Goal: Information Seeking & Learning: Learn about a topic

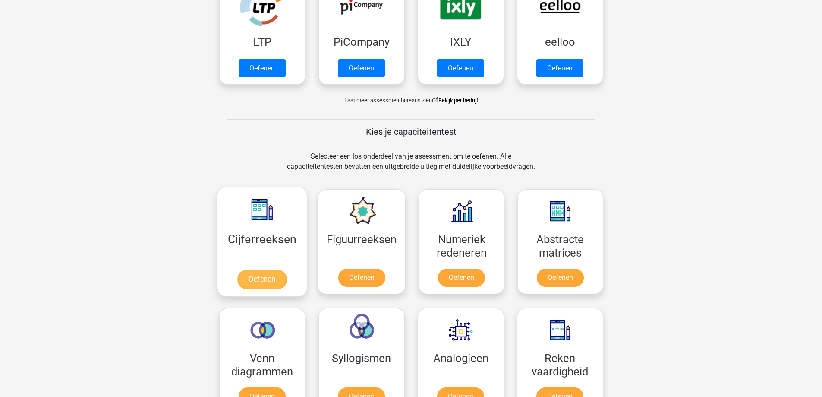
scroll to position [259, 0]
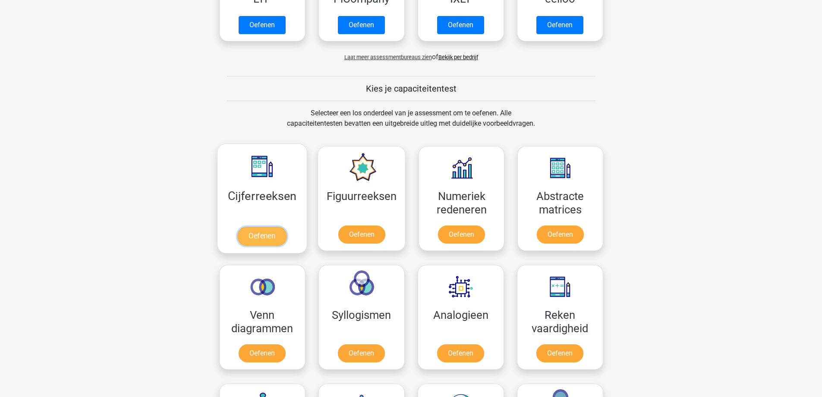
click at [268, 234] on link "Oefenen" at bounding box center [261, 236] width 49 height 19
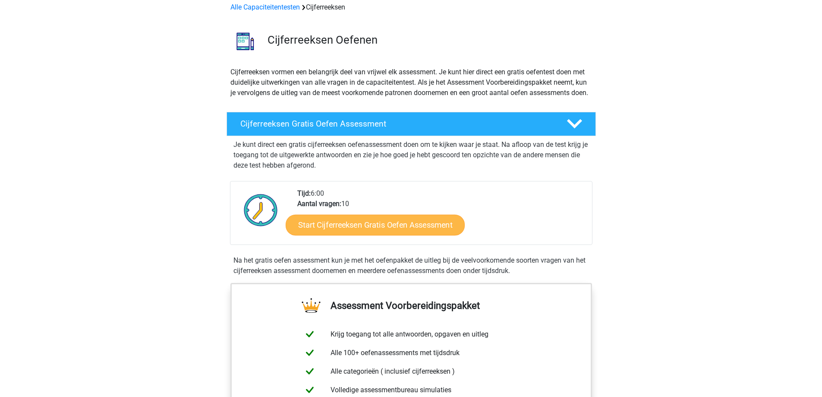
scroll to position [43, 0]
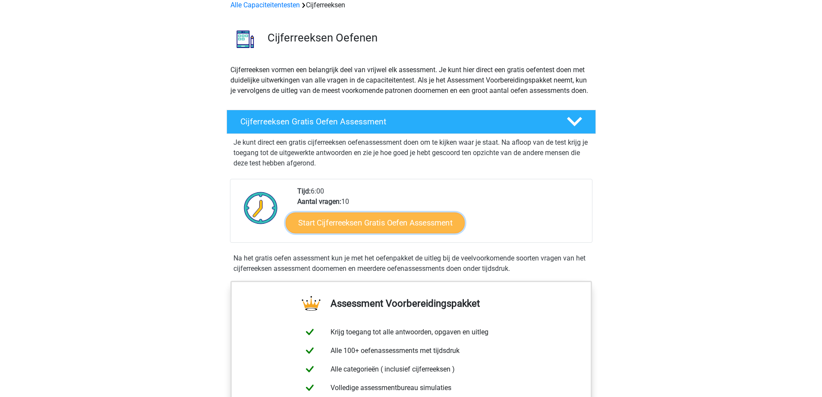
click at [361, 231] on link "Start Cijferreeksen Gratis Oefen Assessment" at bounding box center [375, 222] width 179 height 21
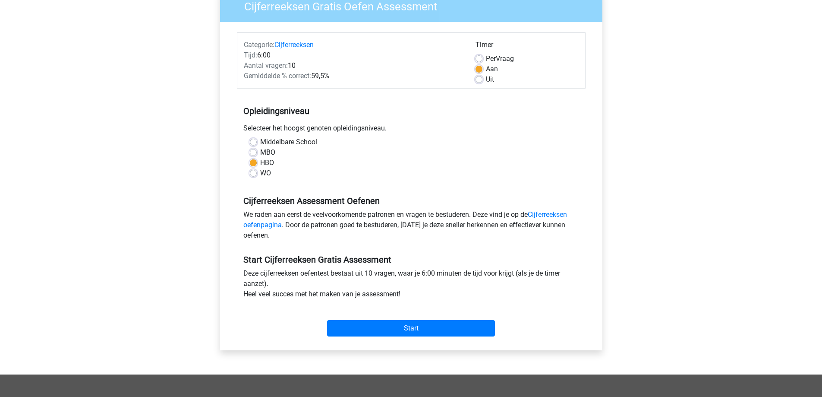
scroll to position [43, 0]
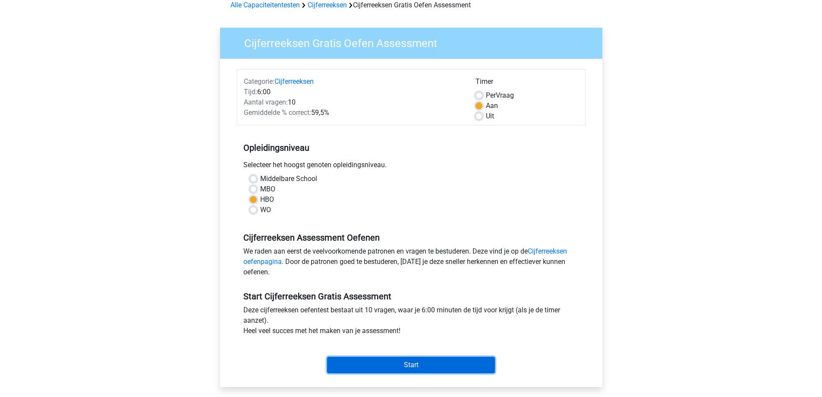
click at [440, 360] on input "Start" at bounding box center [411, 364] width 168 height 16
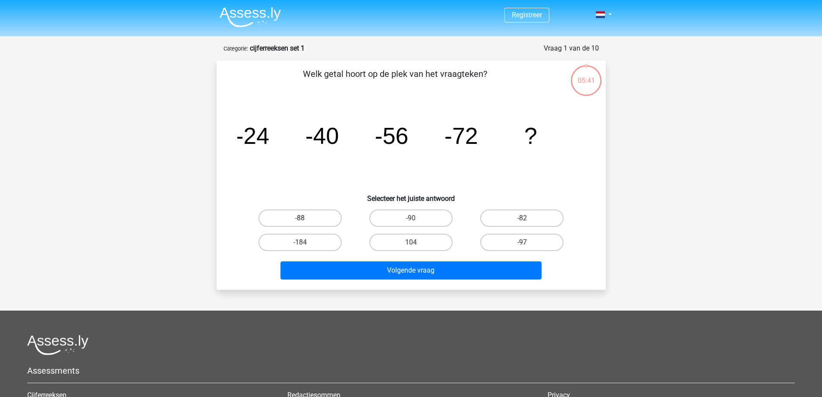
click at [296, 218] on label "-88" at bounding box center [299, 217] width 83 height 17
click at [300, 218] on input "-88" at bounding box center [303, 221] width 6 height 6
radio input "true"
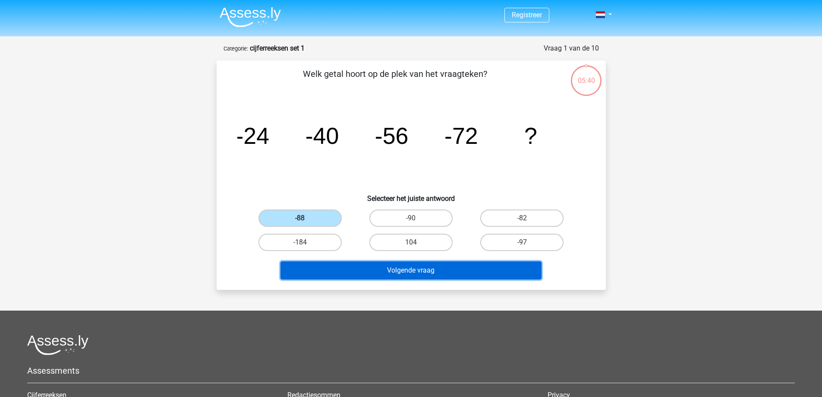
click at [415, 271] on button "Volgende vraag" at bounding box center [410, 270] width 261 height 18
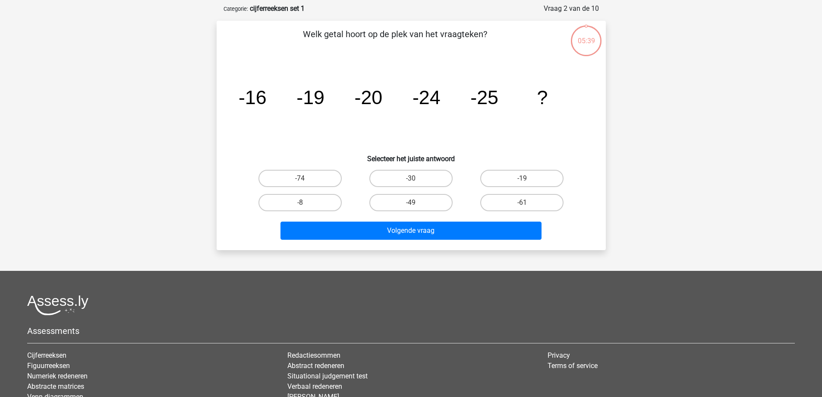
scroll to position [43, 0]
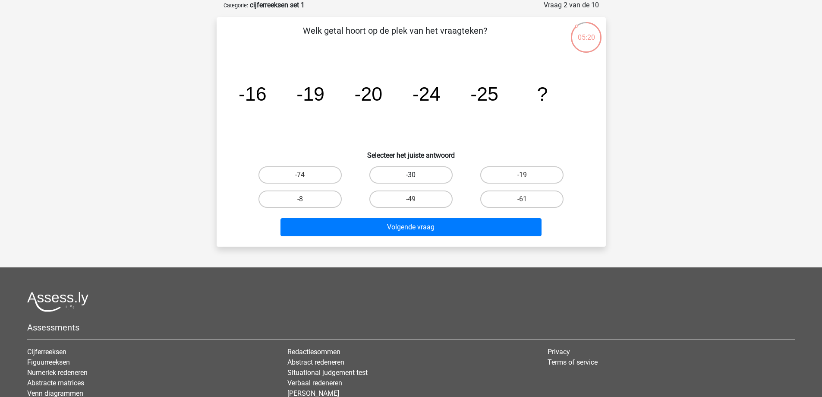
click at [406, 176] on label "-30" at bounding box center [410, 174] width 83 height 17
click at [411, 176] on input "-30" at bounding box center [414, 178] width 6 height 6
radio input "true"
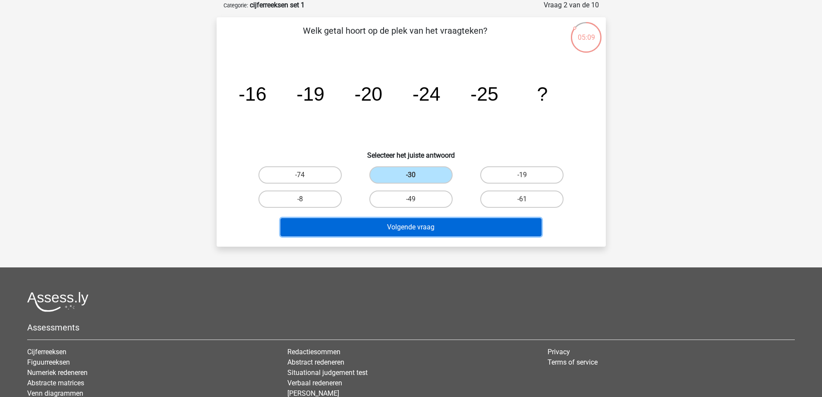
click at [413, 223] on button "Volgende vraag" at bounding box center [410, 227] width 261 height 18
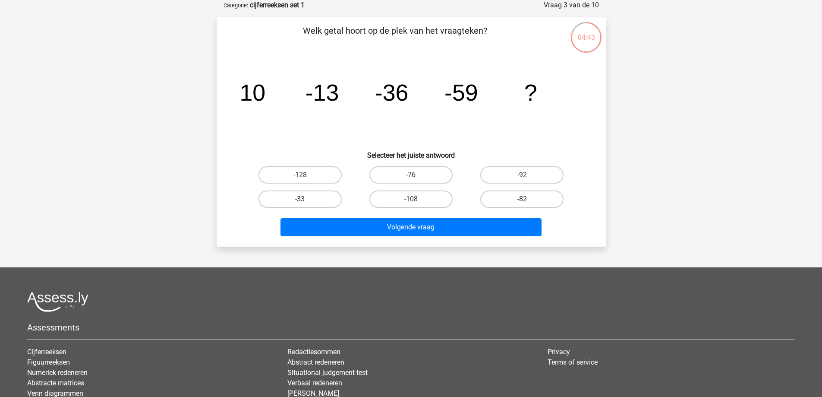
click at [529, 198] on label "-82" at bounding box center [521, 198] width 83 height 17
click at [528, 199] on input "-82" at bounding box center [525, 202] width 6 height 6
radio input "true"
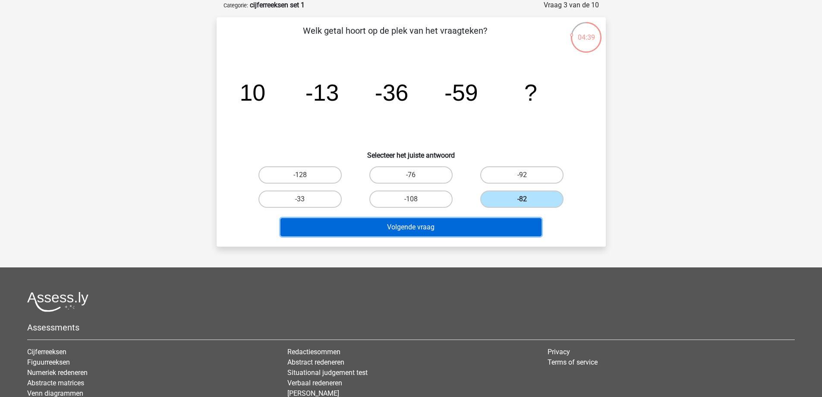
click at [495, 227] on button "Volgende vraag" at bounding box center [410, 227] width 261 height 18
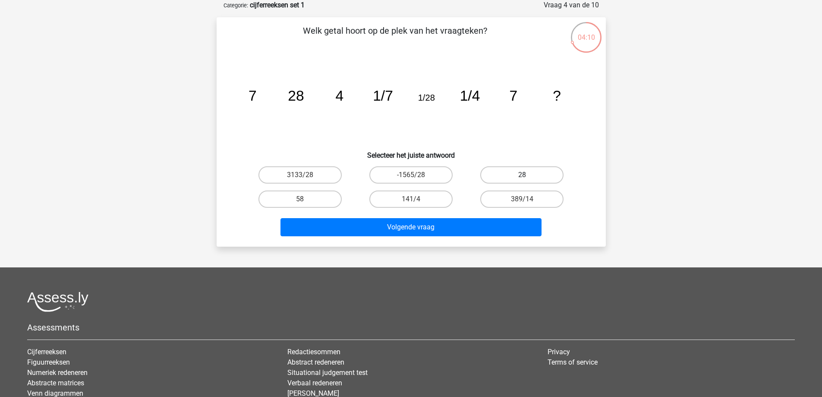
click at [530, 167] on label "28" at bounding box center [521, 174] width 83 height 17
click at [528, 175] on input "28" at bounding box center [525, 178] width 6 height 6
radio input "true"
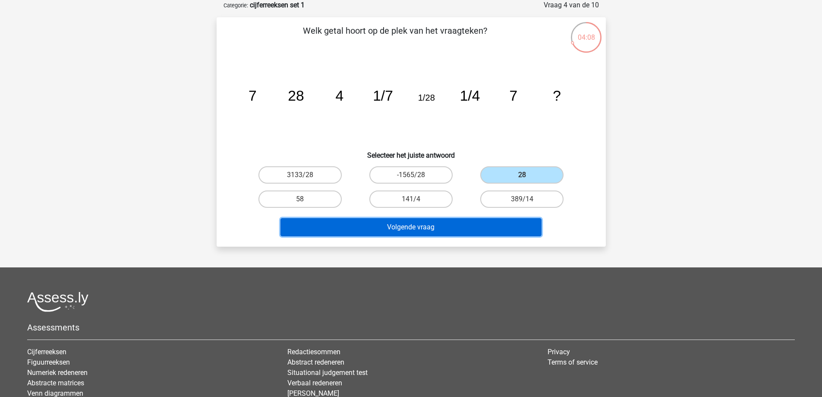
click at [489, 229] on button "Volgende vraag" at bounding box center [410, 227] width 261 height 18
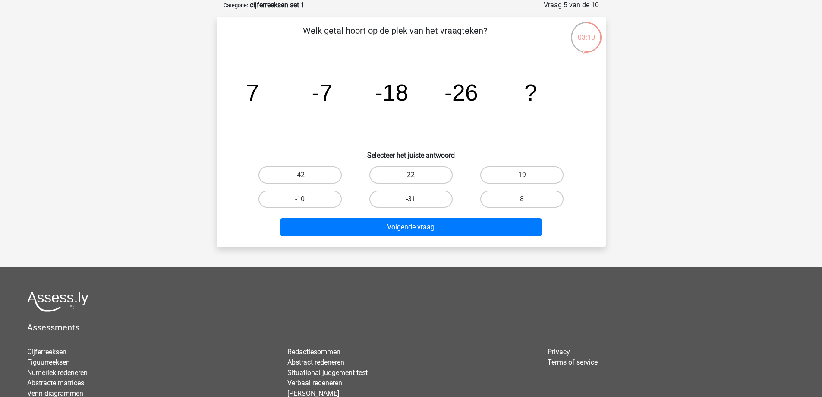
click at [431, 201] on label "-31" at bounding box center [410, 198] width 83 height 17
click at [416, 201] on input "-31" at bounding box center [414, 202] width 6 height 6
radio input "true"
click at [279, 175] on label "-42" at bounding box center [299, 174] width 83 height 17
click at [300, 175] on input "-42" at bounding box center [303, 178] width 6 height 6
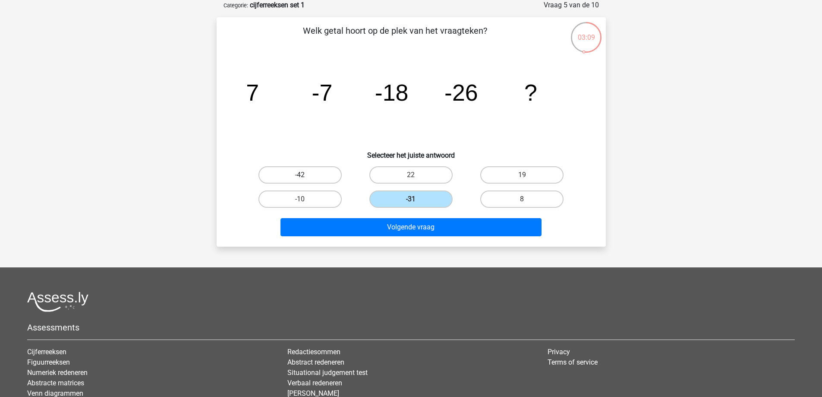
radio input "true"
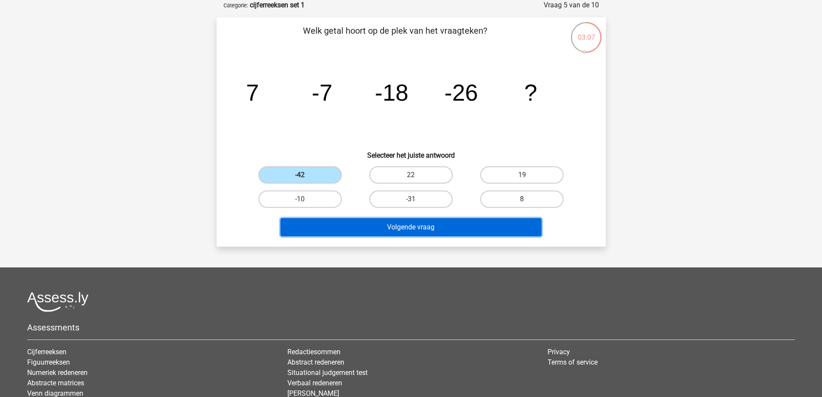
click at [305, 227] on button "Volgende vraag" at bounding box center [410, 227] width 261 height 18
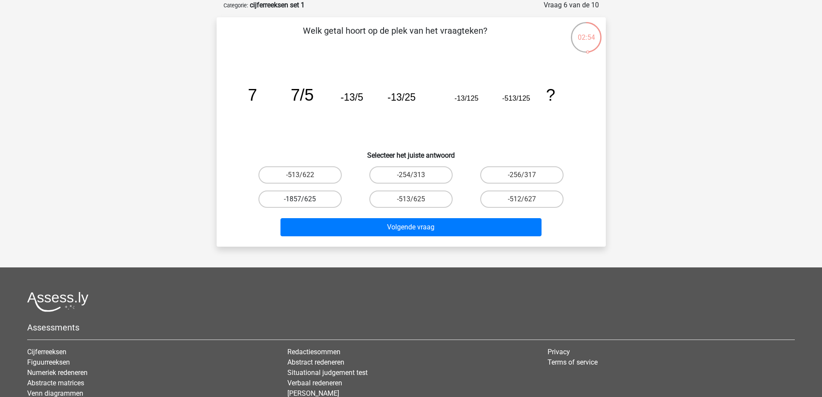
click at [313, 197] on label "-1857/625" at bounding box center [299, 198] width 83 height 17
click at [305, 199] on input "-1857/625" at bounding box center [303, 202] width 6 height 6
radio input "true"
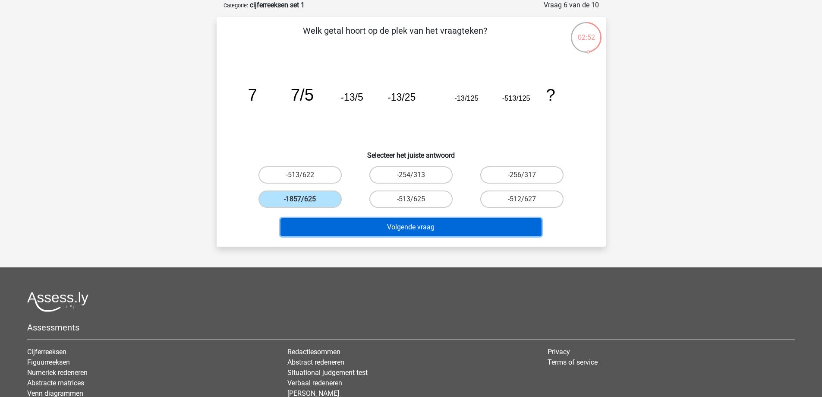
click at [469, 230] on button "Volgende vraag" at bounding box center [410, 227] width 261 height 18
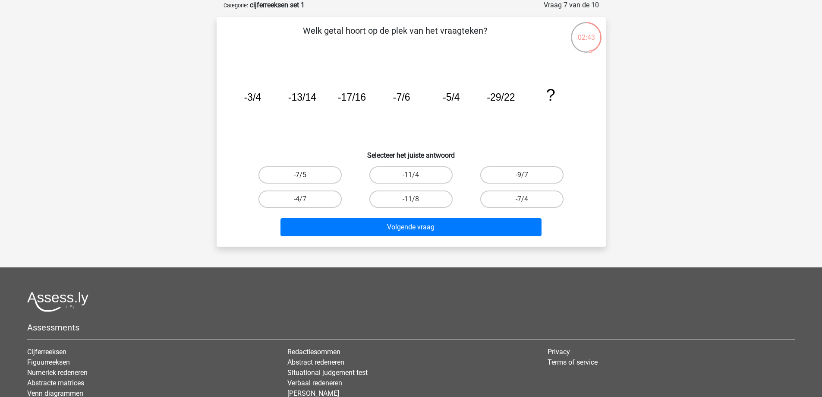
click at [320, 174] on label "-7/5" at bounding box center [299, 174] width 83 height 17
click at [305, 175] on input "-7/5" at bounding box center [303, 178] width 6 height 6
radio input "true"
click at [319, 205] on label "-4/7" at bounding box center [299, 198] width 83 height 17
click at [305, 205] on input "-4/7" at bounding box center [303, 202] width 6 height 6
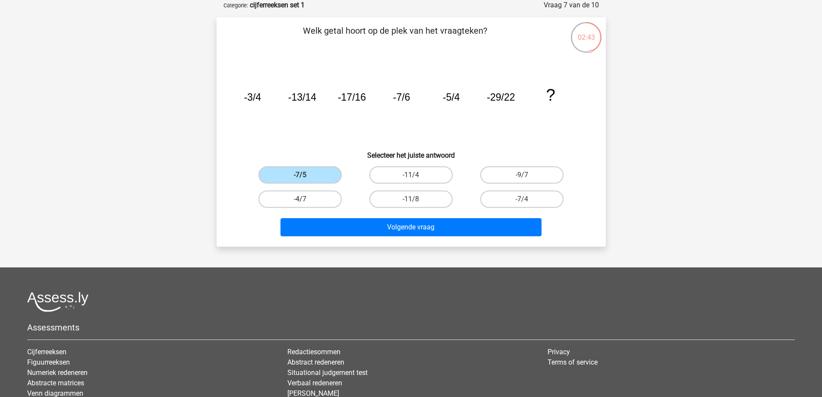
radio input "true"
click at [318, 174] on label "-7/5" at bounding box center [299, 174] width 83 height 17
click at [305, 175] on input "-7/5" at bounding box center [303, 178] width 6 height 6
radio input "true"
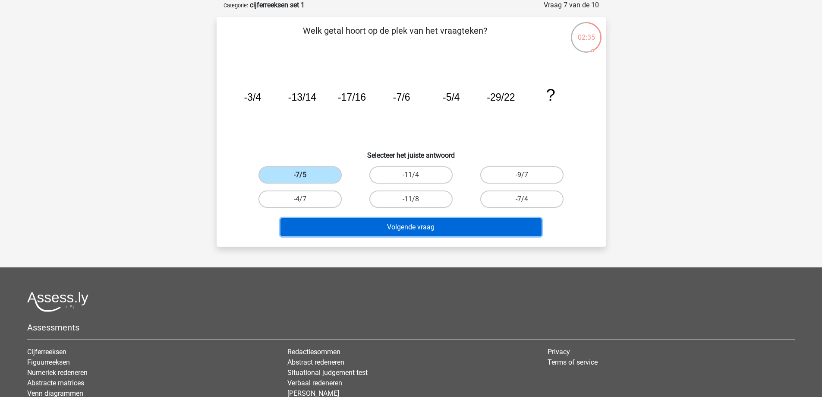
drag, startPoint x: 471, startPoint y: 224, endPoint x: 469, endPoint y: 99, distance: 125.6
click at [469, 94] on div "Welk getal hoort op de plek van het vraagteken? image/svg+xml -3/4 -13/14 -17/1…" at bounding box center [411, 131] width 382 height 215
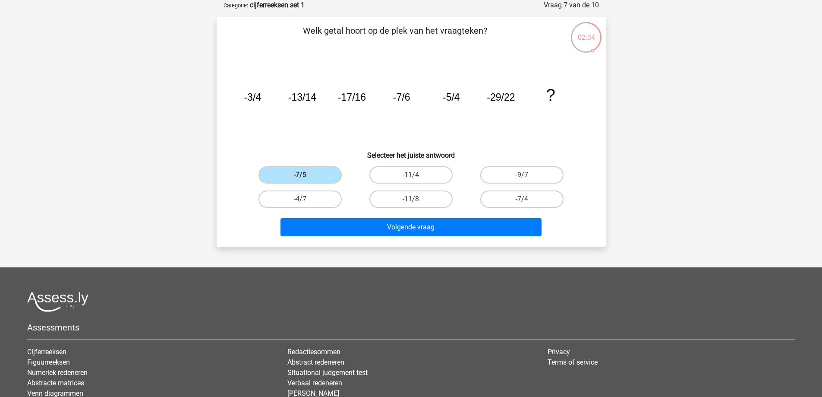
click at [527, 179] on input "-9/7" at bounding box center [525, 178] width 6 height 6
radio input "true"
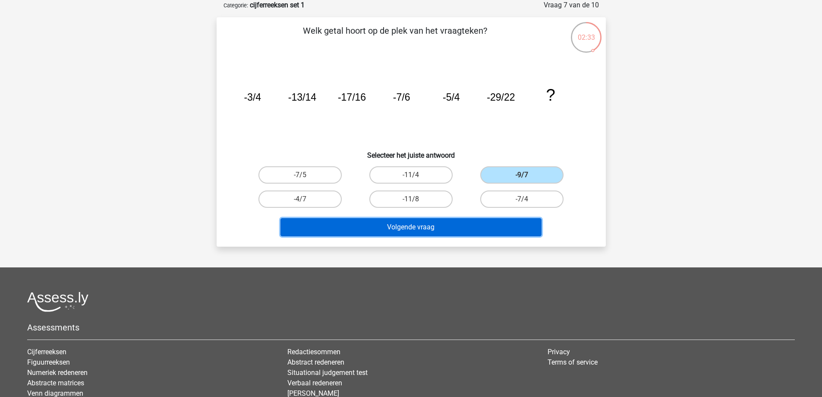
click at [513, 223] on button "Volgende vraag" at bounding box center [410, 227] width 261 height 18
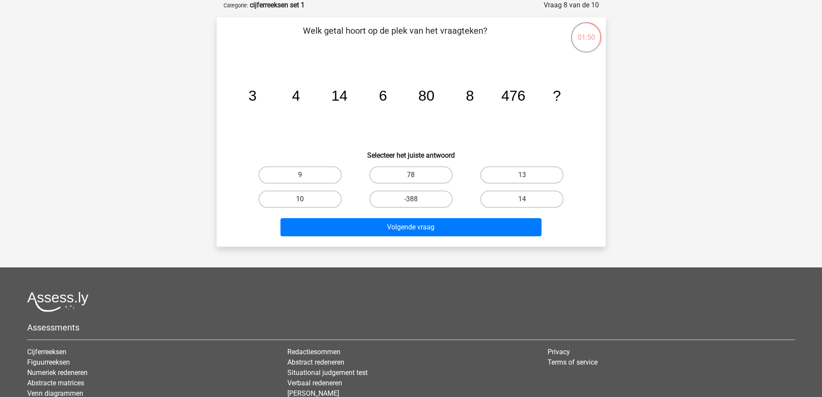
click at [336, 203] on label "10" at bounding box center [299, 198] width 83 height 17
click at [305, 203] on input "10" at bounding box center [303, 202] width 6 height 6
radio input "true"
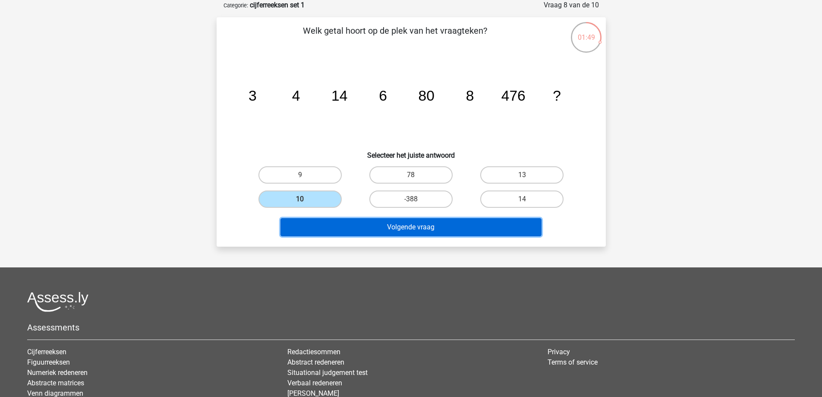
click at [364, 235] on button "Volgende vraag" at bounding box center [410, 227] width 261 height 18
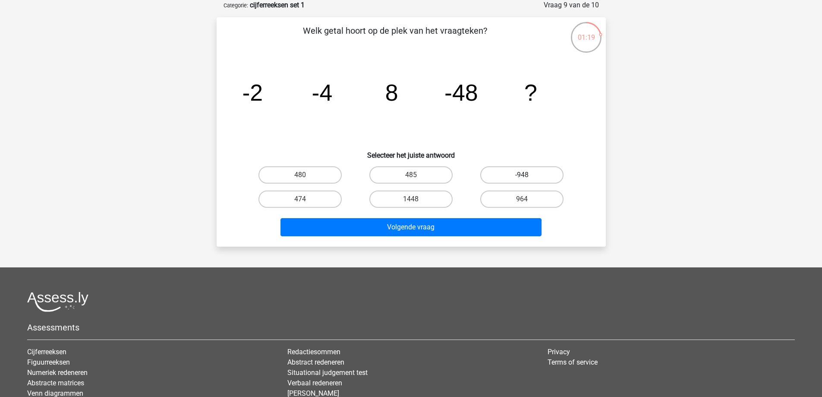
click at [527, 173] on label "-948" at bounding box center [521, 174] width 83 height 17
click at [527, 175] on input "-948" at bounding box center [525, 178] width 6 height 6
radio input "true"
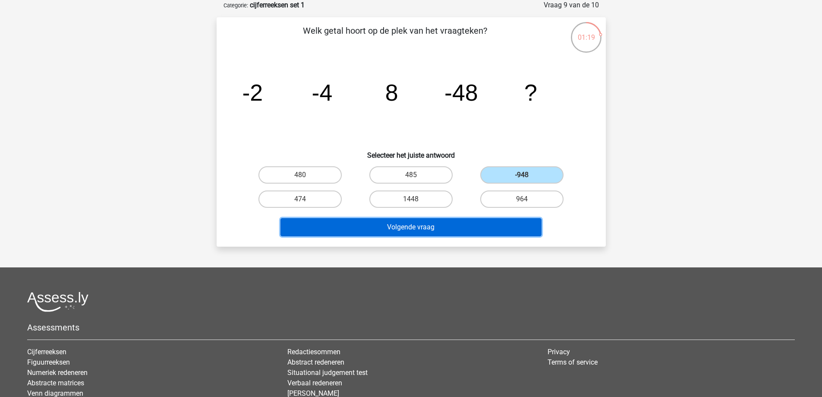
click at [476, 220] on button "Volgende vraag" at bounding box center [410, 227] width 261 height 18
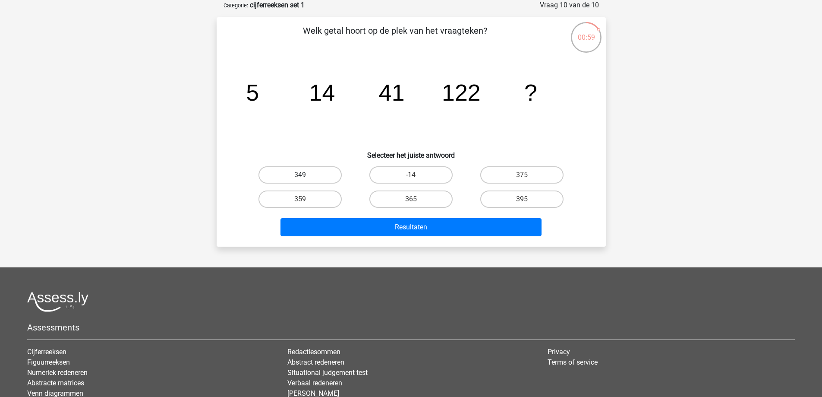
click at [311, 177] on label "349" at bounding box center [299, 174] width 83 height 17
click at [305, 177] on input "349" at bounding box center [303, 178] width 6 height 6
radio input "true"
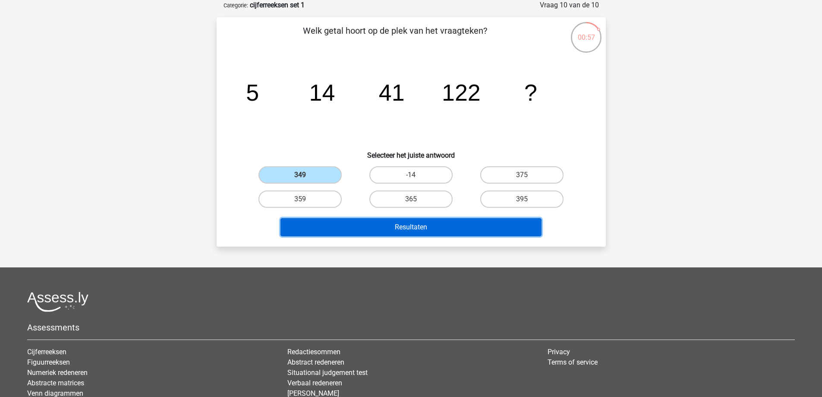
click at [395, 227] on button "Resultaten" at bounding box center [410, 227] width 261 height 18
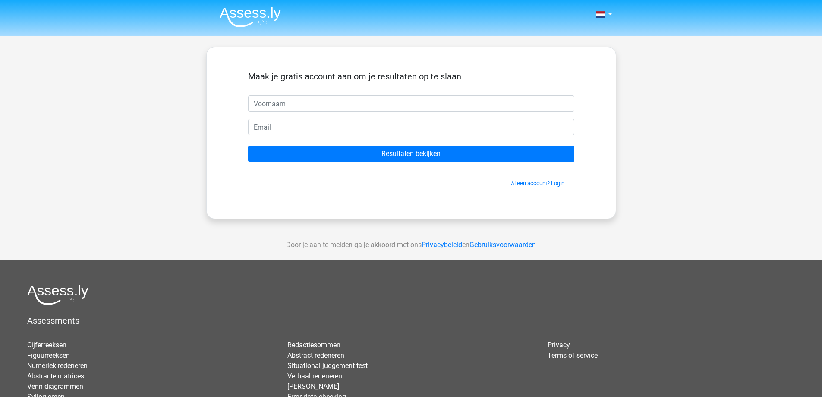
click at [331, 106] on input "text" at bounding box center [411, 103] width 326 height 16
type input "j"
type input "[PERSON_NAME]"
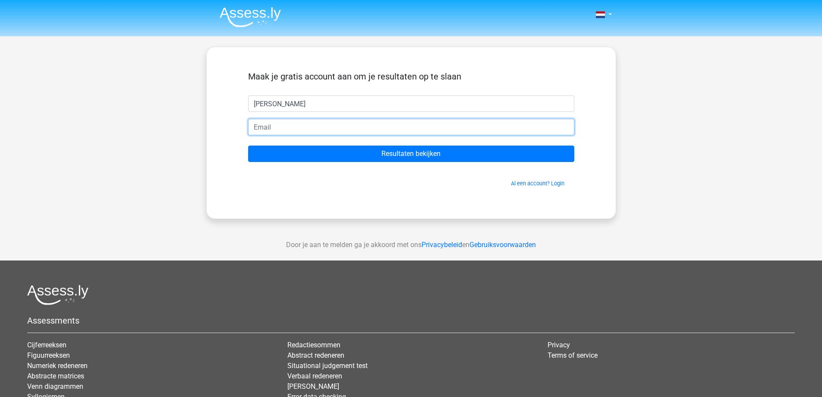
click at [371, 123] on input "email" at bounding box center [411, 127] width 326 height 16
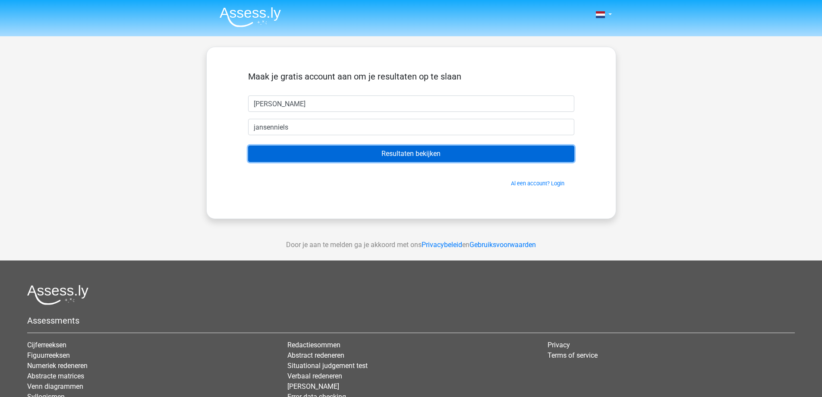
click at [383, 146] on input "Resultaten bekijken" at bounding box center [411, 153] width 326 height 16
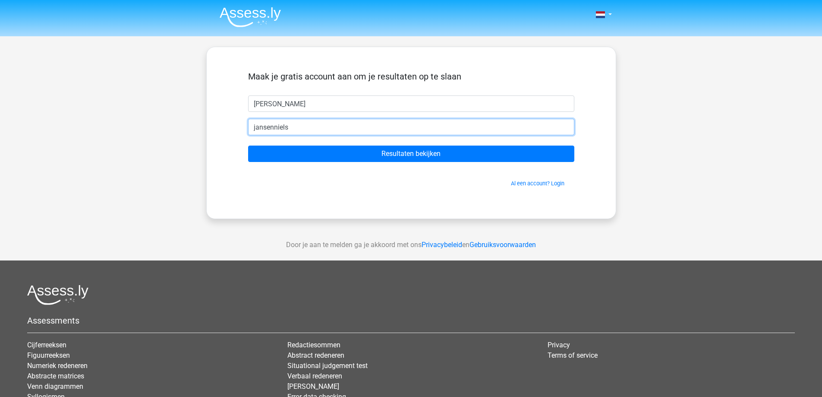
click at [362, 132] on input "jansenniels" at bounding box center [411, 127] width 326 height 16
type input "[EMAIL_ADDRESS][DOMAIN_NAME]"
click at [248, 145] on input "Resultaten bekijken" at bounding box center [411, 153] width 326 height 16
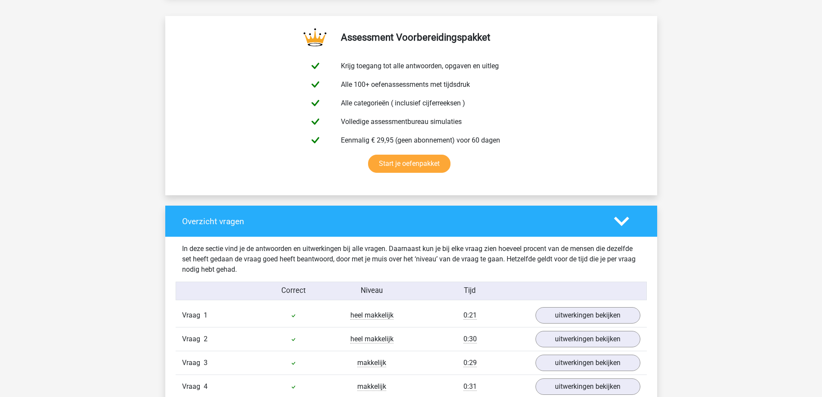
scroll to position [561, 0]
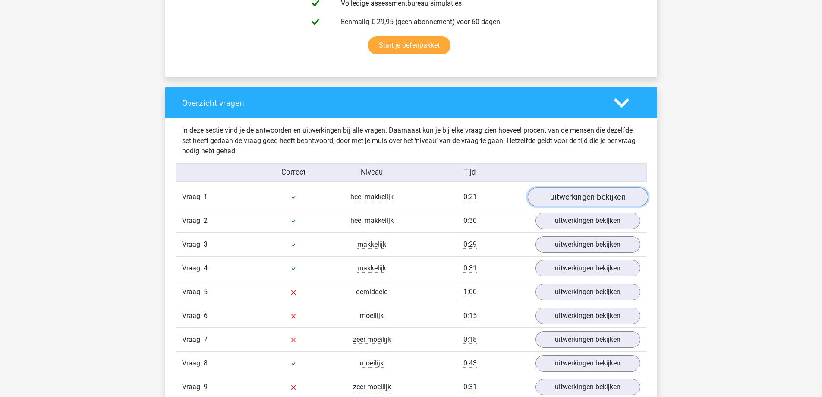
click at [578, 195] on link "uitwerkingen bekijken" at bounding box center [587, 197] width 120 height 19
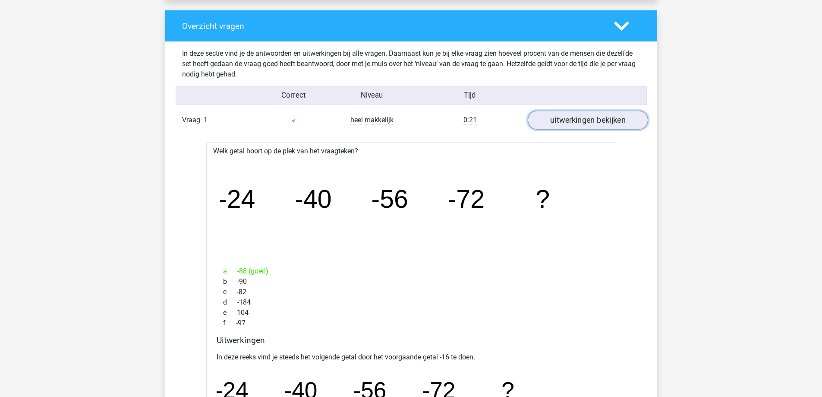
scroll to position [647, 0]
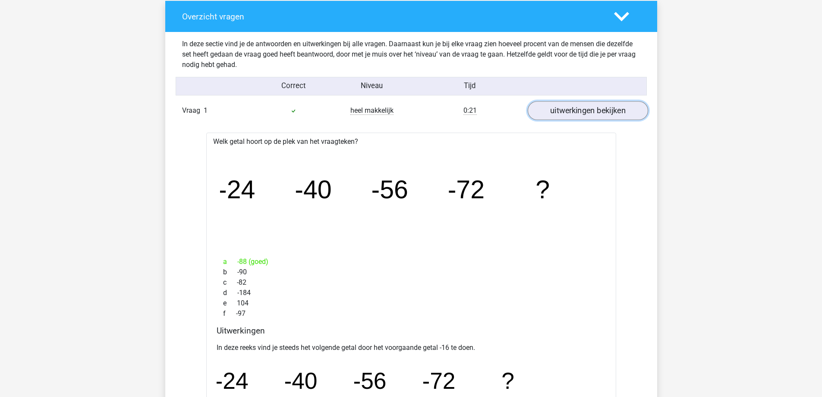
click at [595, 116] on link "uitwerkingen bekijken" at bounding box center [587, 110] width 120 height 19
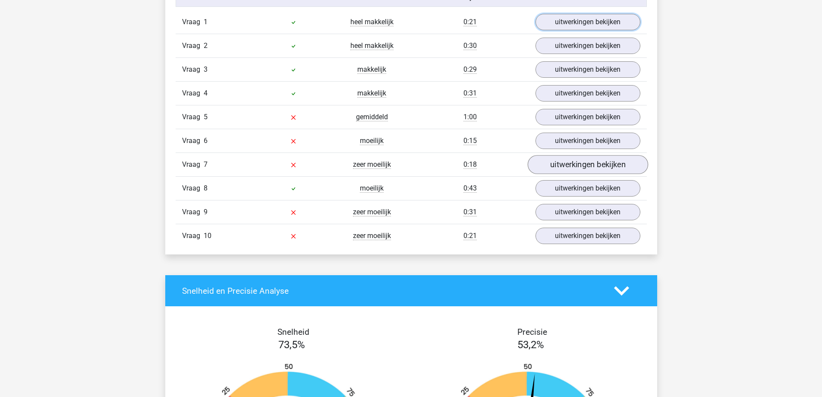
scroll to position [733, 0]
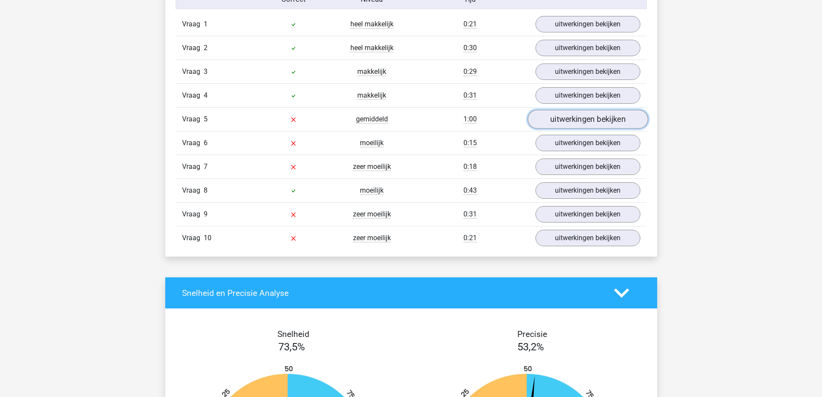
click at [562, 117] on link "uitwerkingen bekijken" at bounding box center [587, 119] width 120 height 19
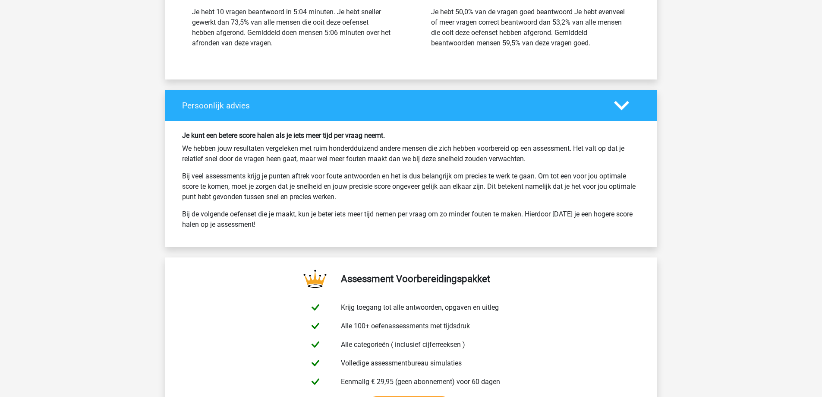
scroll to position [1640, 0]
